Goal: Information Seeking & Learning: Learn about a topic

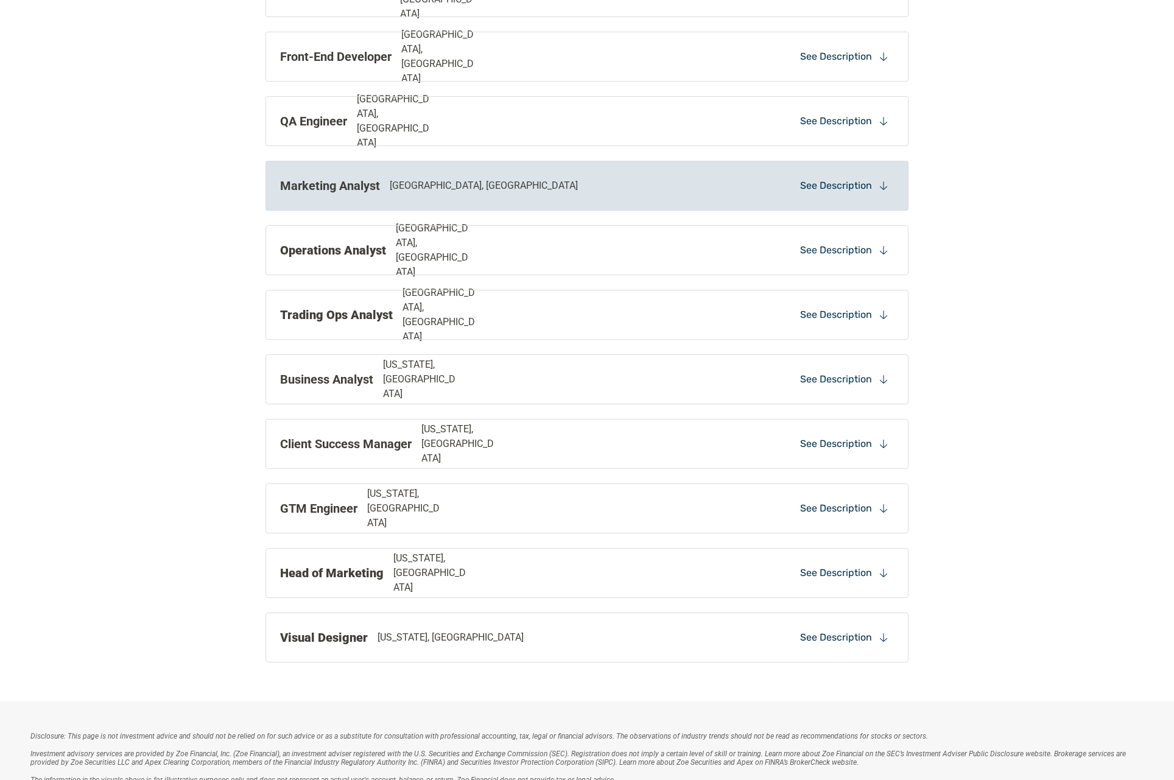
scroll to position [1026, 0]
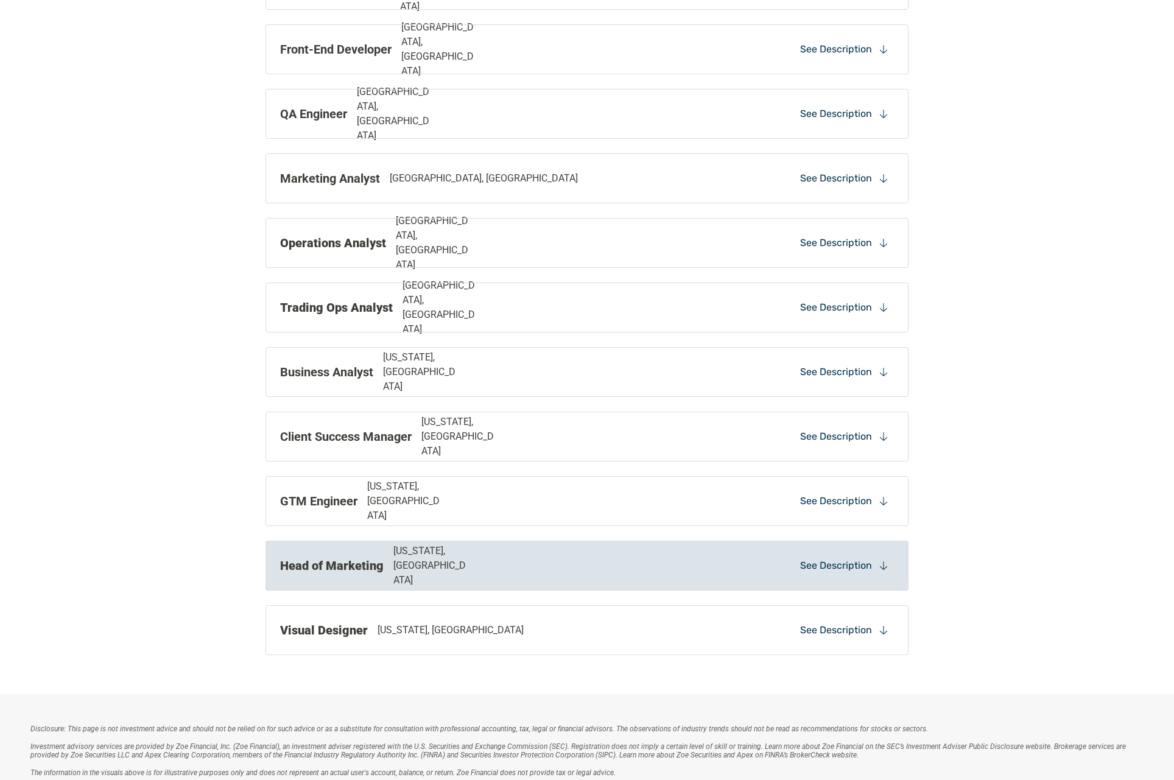
click at [340, 566] on strong "Head of Marketing" at bounding box center [332, 565] width 104 height 15
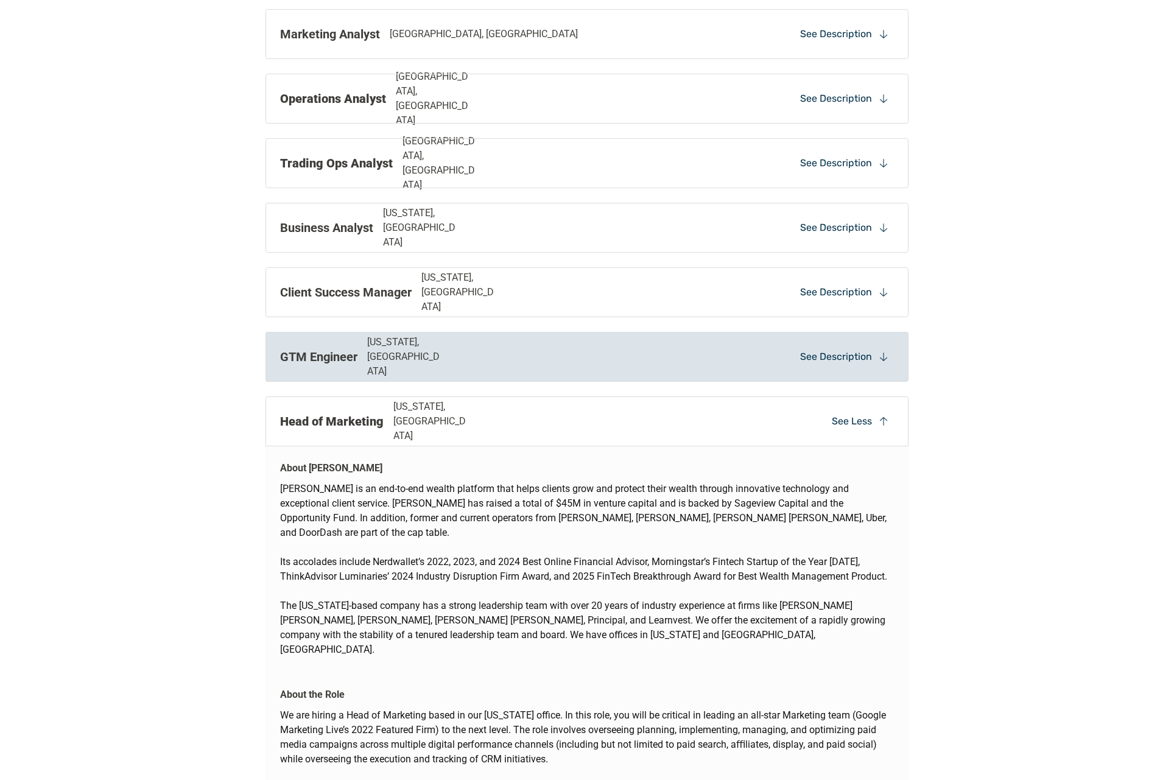
scroll to position [1163, 0]
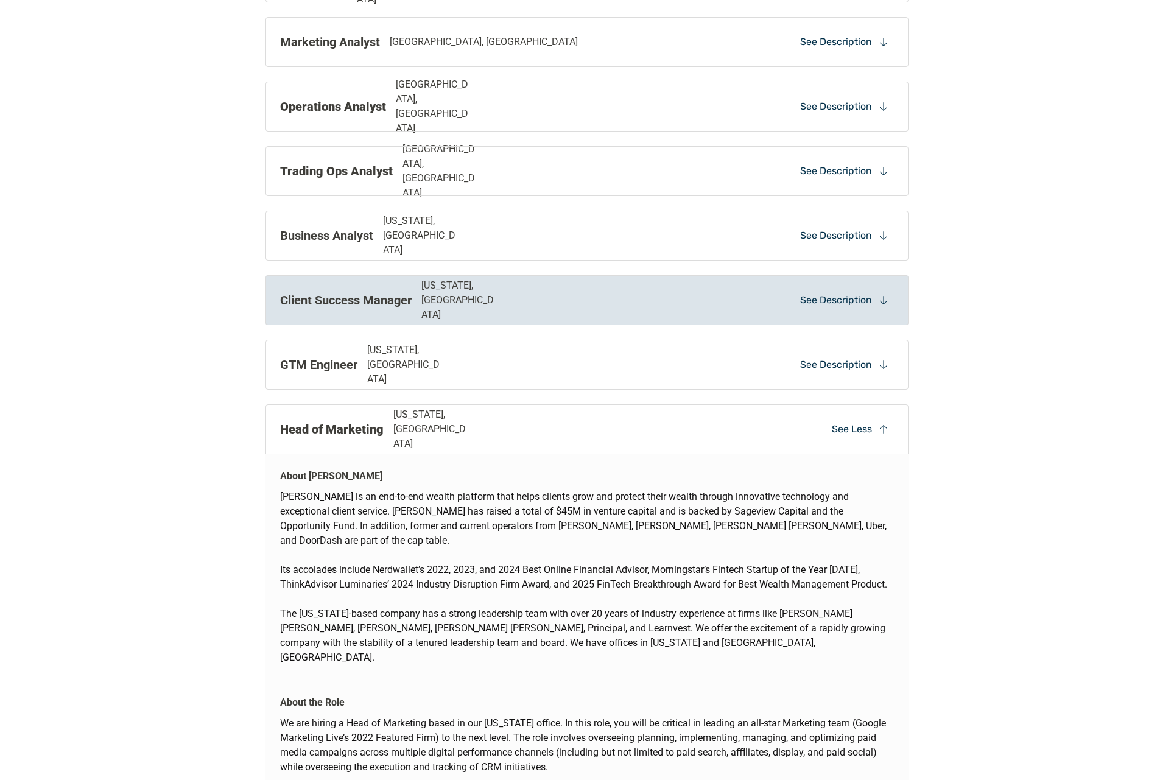
click at [350, 294] on p "Client Success Manager" at bounding box center [346, 300] width 132 height 18
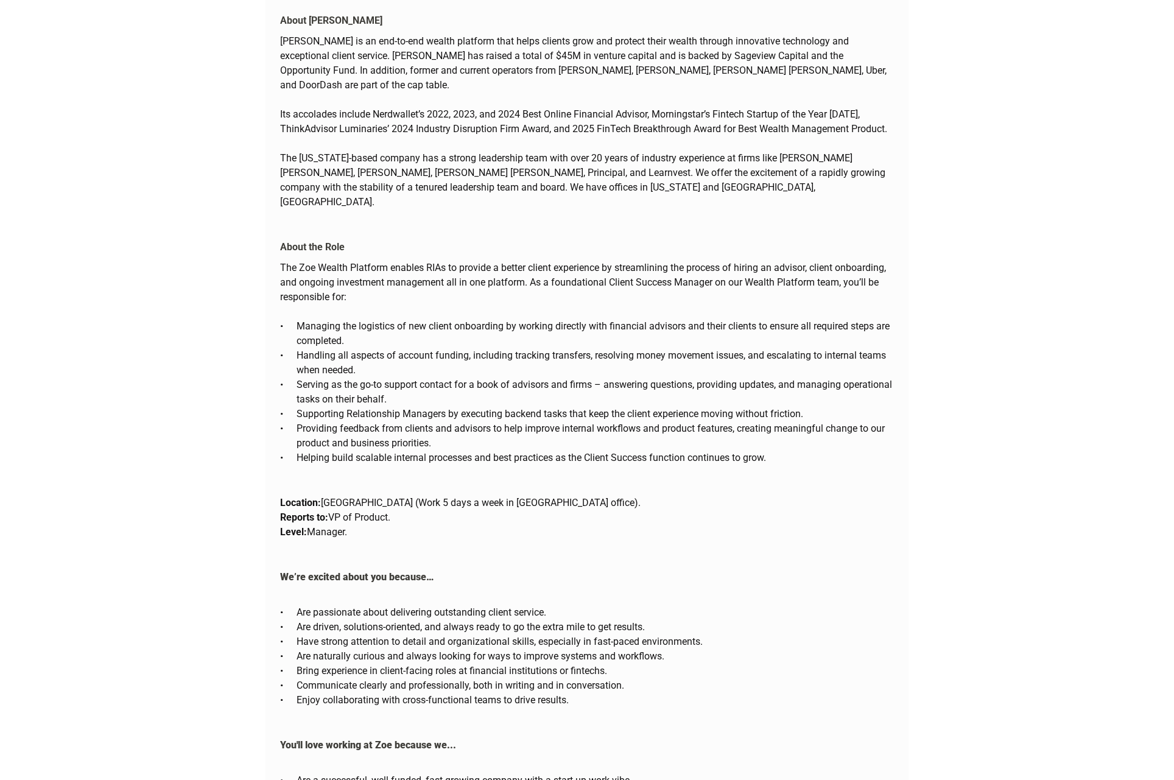
scroll to position [1257, 0]
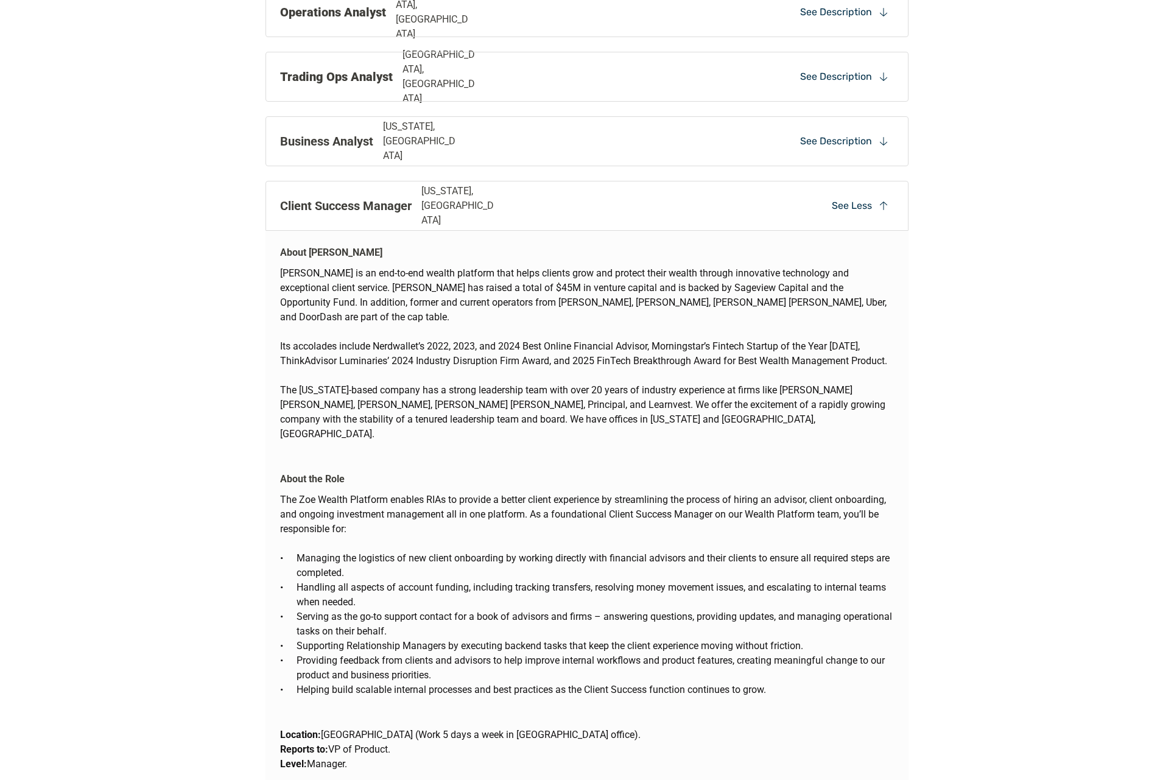
click at [348, 209] on p "Client Success Manager" at bounding box center [346, 206] width 132 height 18
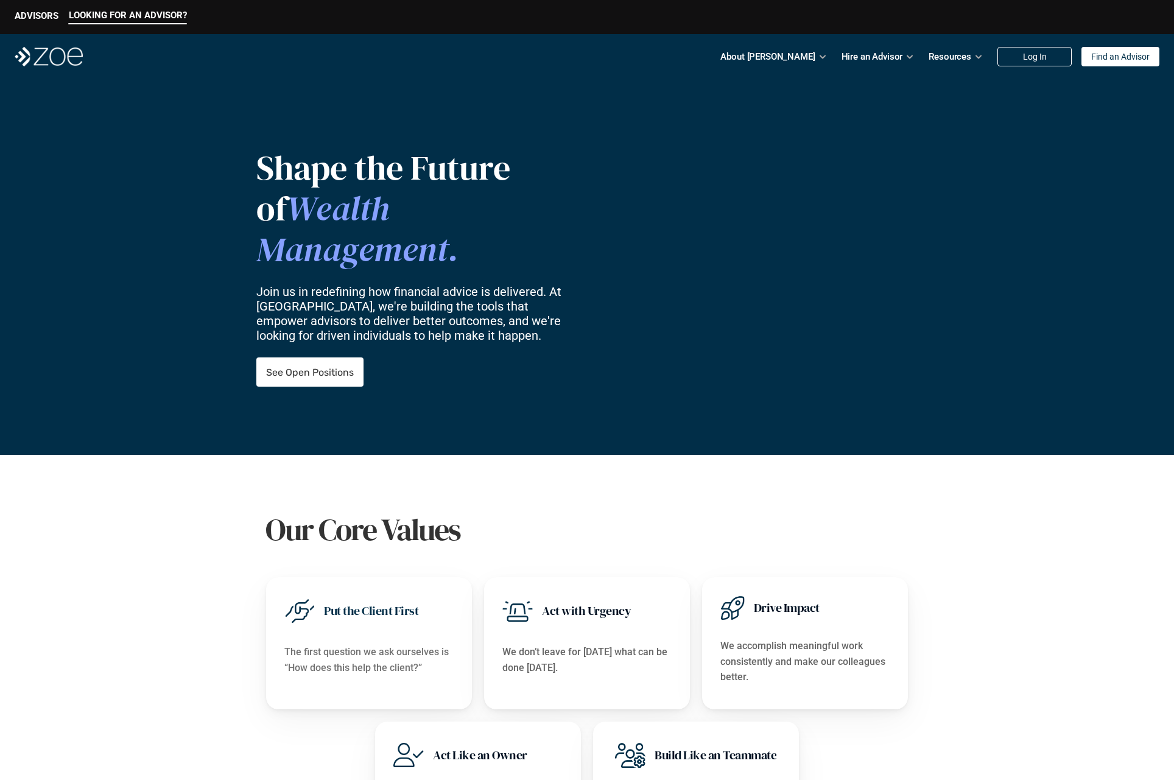
scroll to position [4, 0]
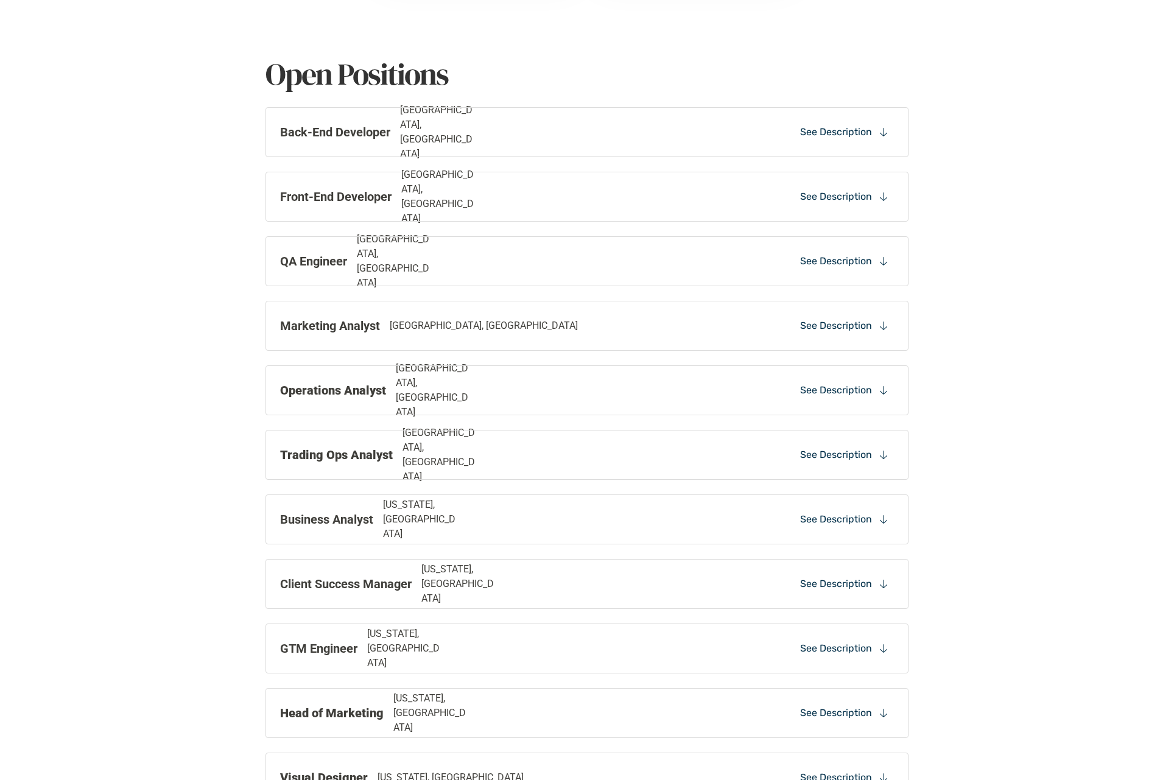
scroll to position [1074, 0]
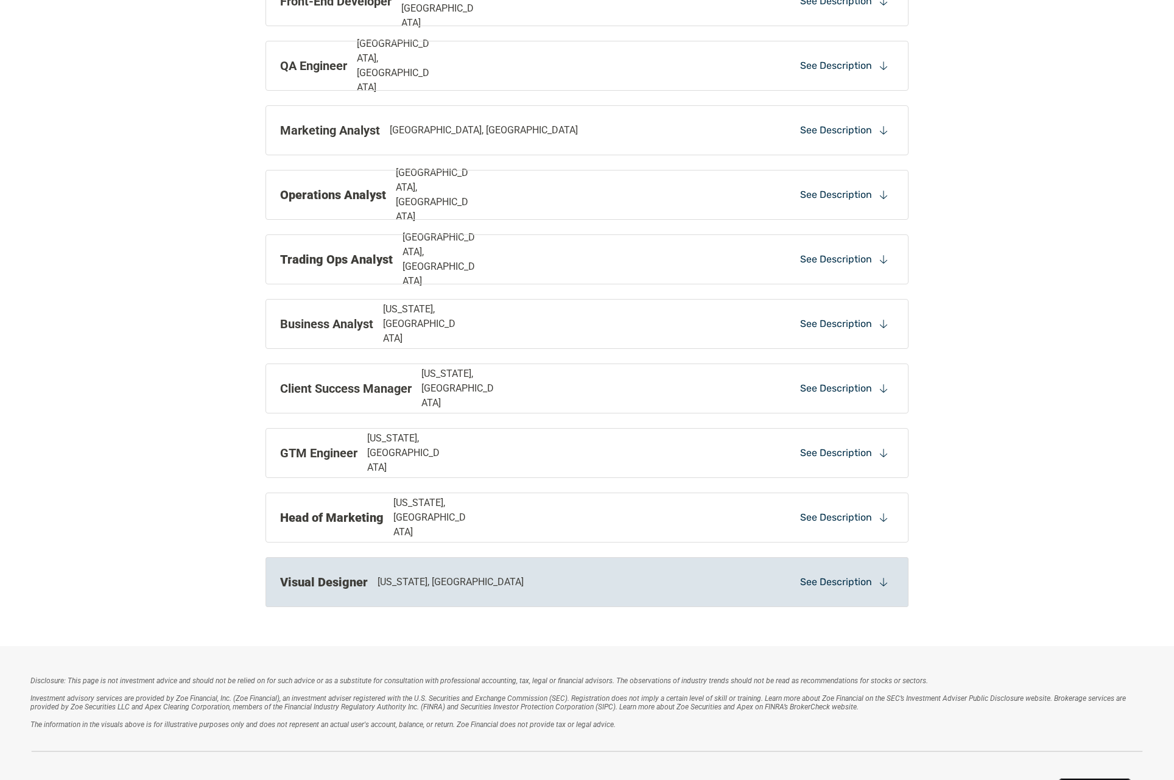
click at [329, 582] on strong "Visual Designer" at bounding box center [324, 582] width 88 height 15
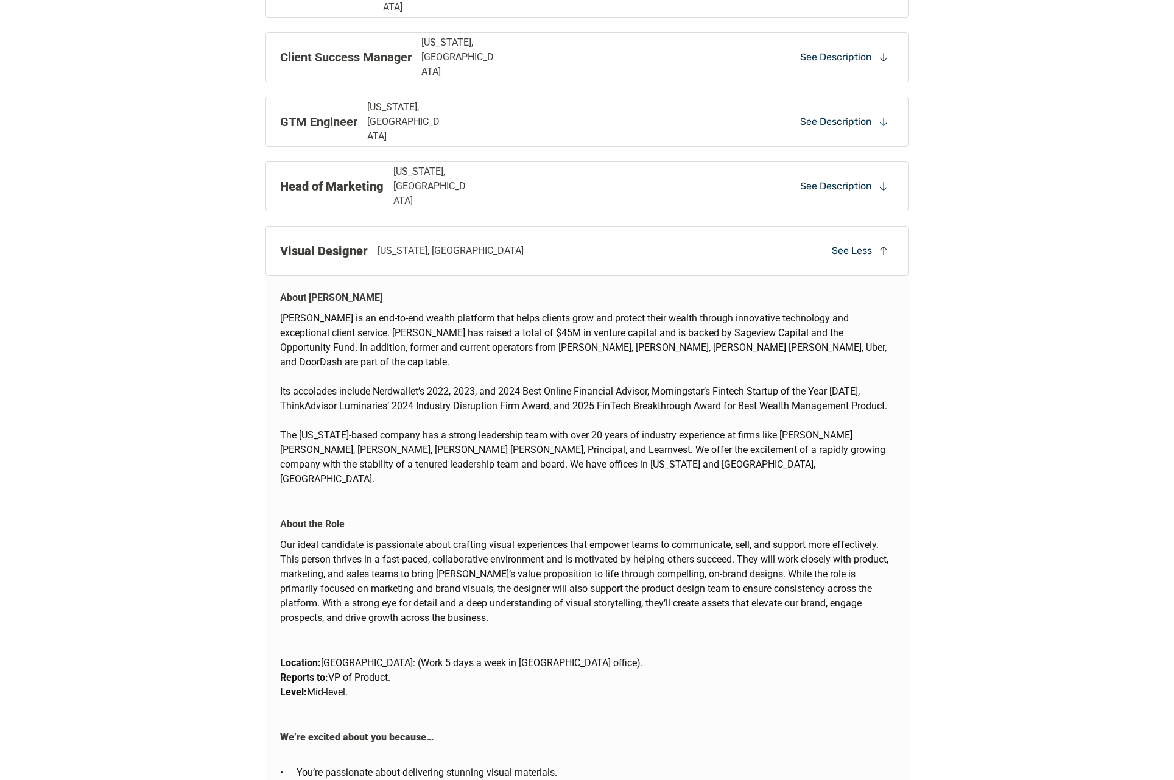
scroll to position [1417, 0]
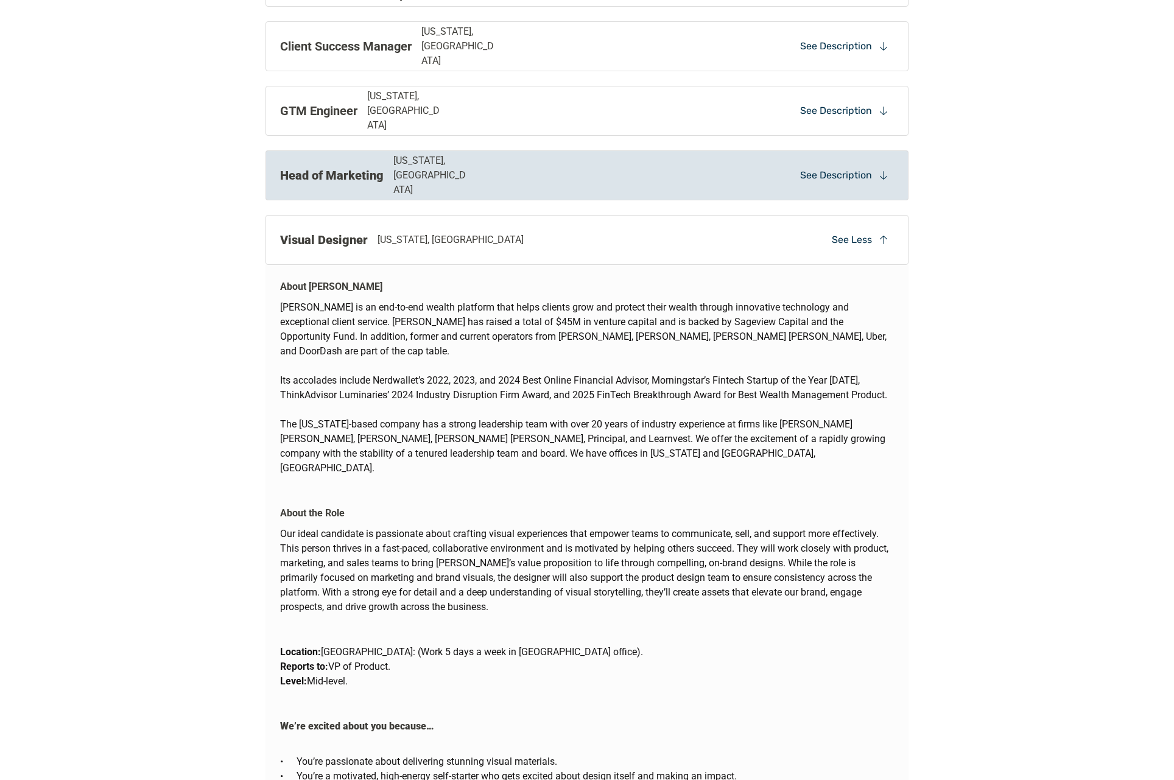
click at [337, 175] on strong "Head of Marketing" at bounding box center [332, 175] width 104 height 15
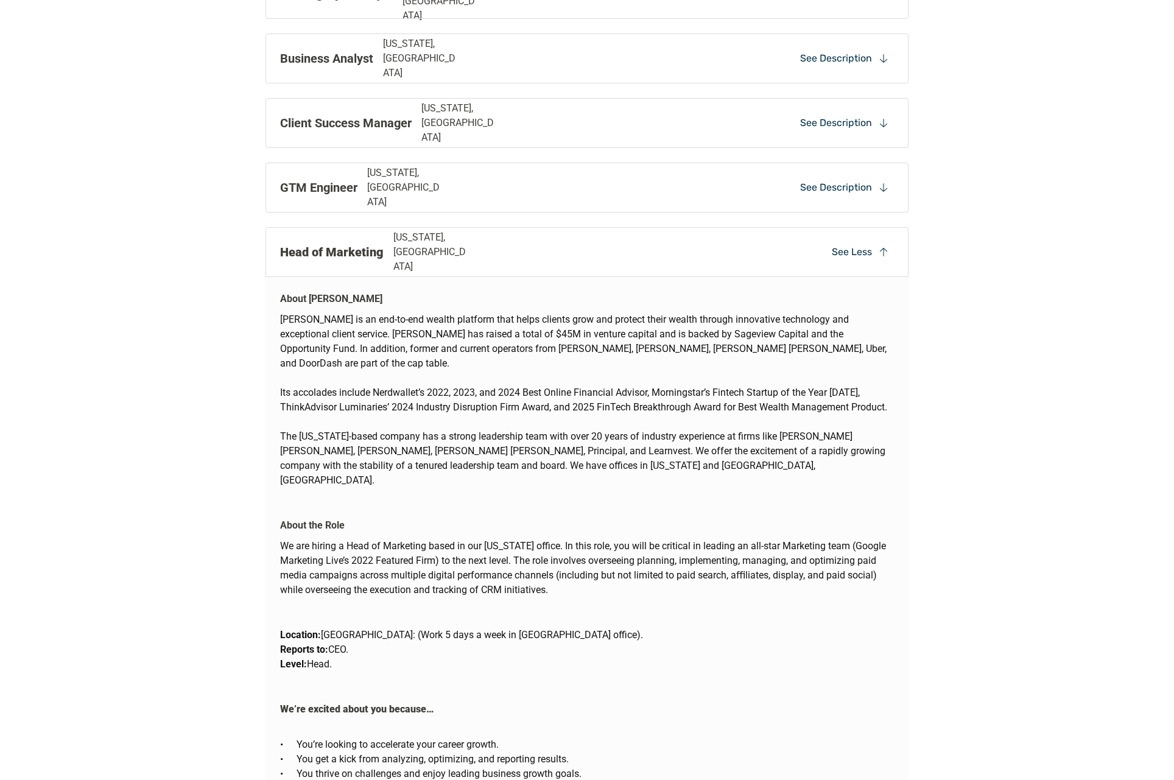
scroll to position [1336, 0]
